Goal: Navigation & Orientation: Find specific page/section

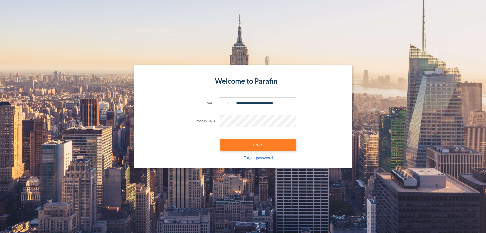
type input "**********"
click at [258, 145] on button "LOGIN" at bounding box center [258, 145] width 76 height 12
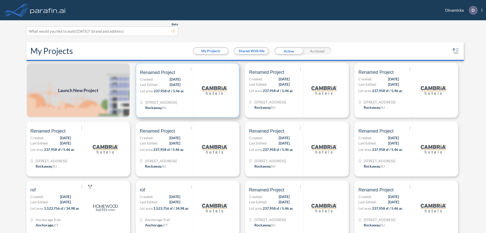
scroll to position [1, 0]
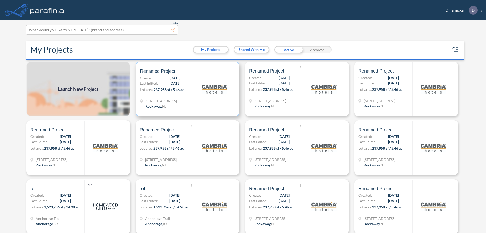
click at [187, 89] on p "Lot area: 237,958 sf / 5.46 ac" at bounding box center [167, 90] width 54 height 7
